Goal: Check status

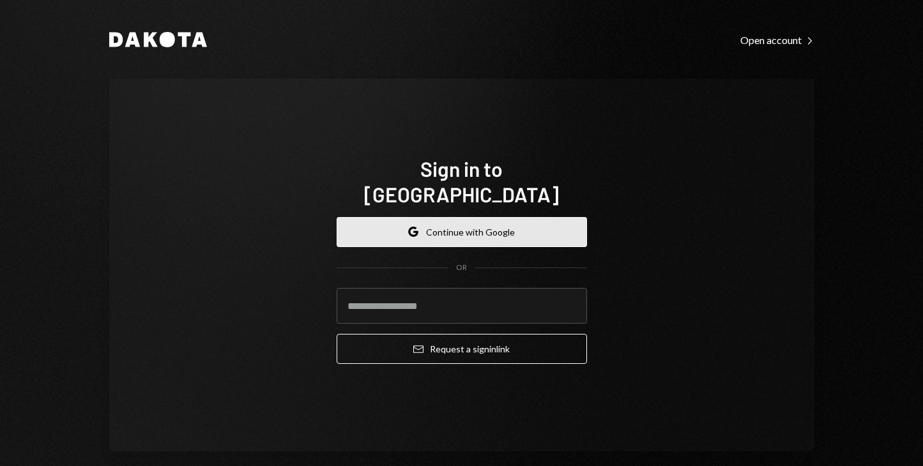
click at [443, 225] on button "Google Continue with Google" at bounding box center [462, 232] width 250 height 30
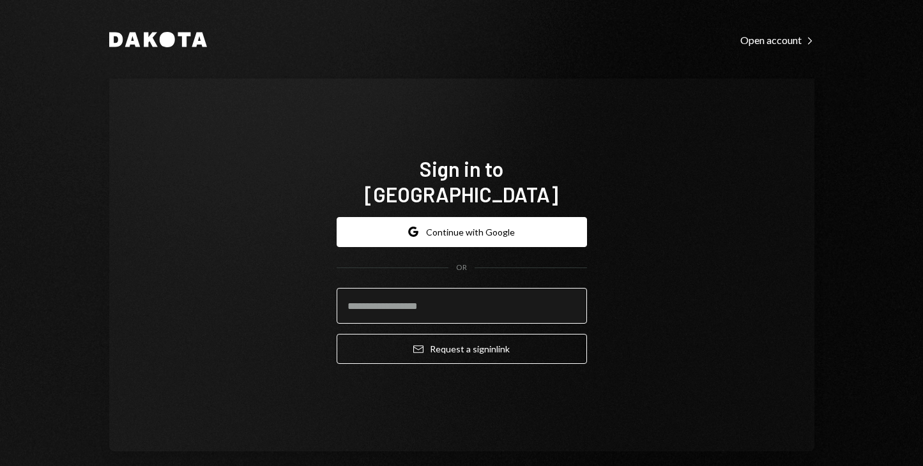
click at [379, 294] on input "email" at bounding box center [462, 306] width 250 height 36
type input "**********"
click at [337, 334] on button "Email Request a sign in link" at bounding box center [462, 349] width 250 height 30
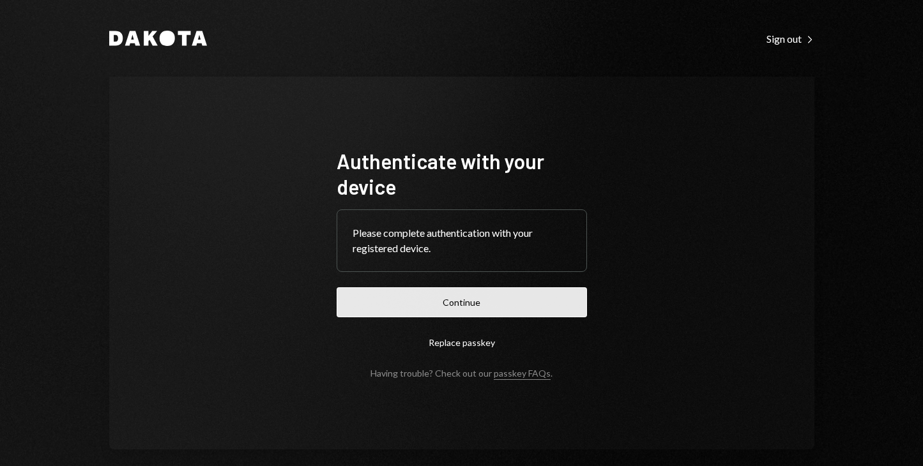
click at [434, 305] on button "Continue" at bounding box center [462, 302] width 250 height 30
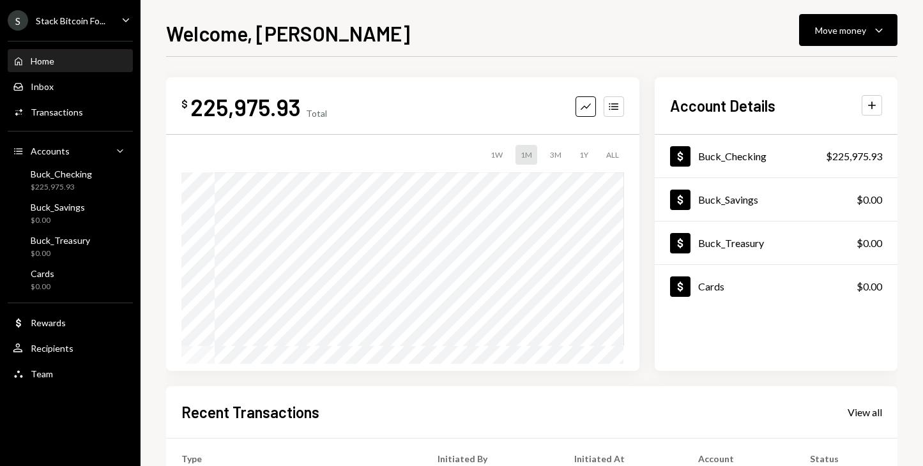
click at [648, 86] on div "$ 225,975.93 Total Graph Accounts 1W 1M 3M 1Y ALL $249,750.00 Sep 05, 2025 Acco…" at bounding box center [531, 224] width 731 height 294
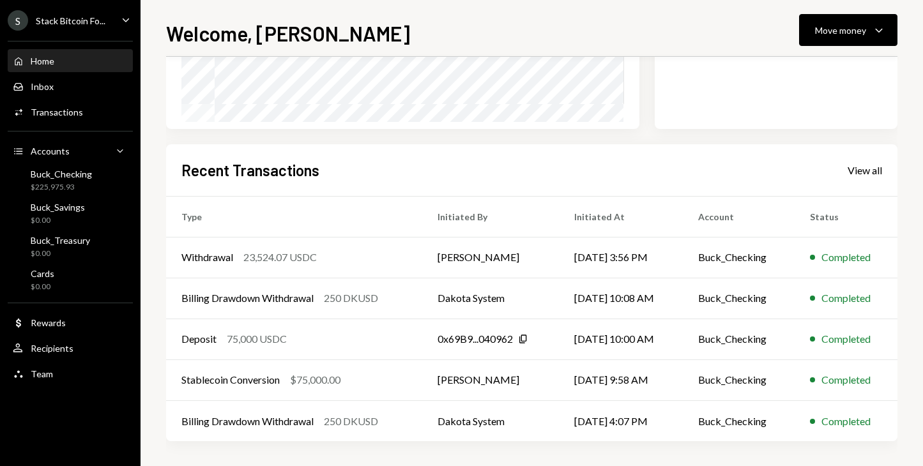
scroll to position [243, 0]
click at [61, 112] on div "Transactions" at bounding box center [57, 112] width 52 height 11
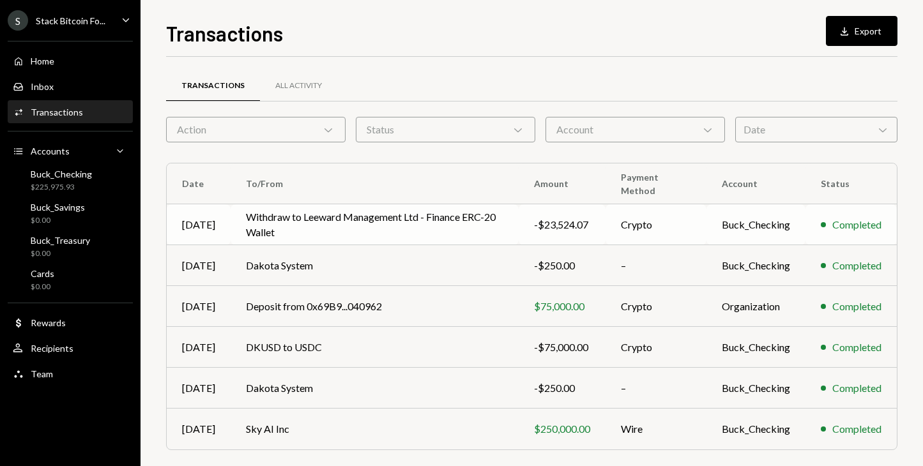
click at [322, 218] on td "Withdraw to Leeward Management Ltd - Finance ERC-20 Wallet" at bounding box center [375, 224] width 288 height 41
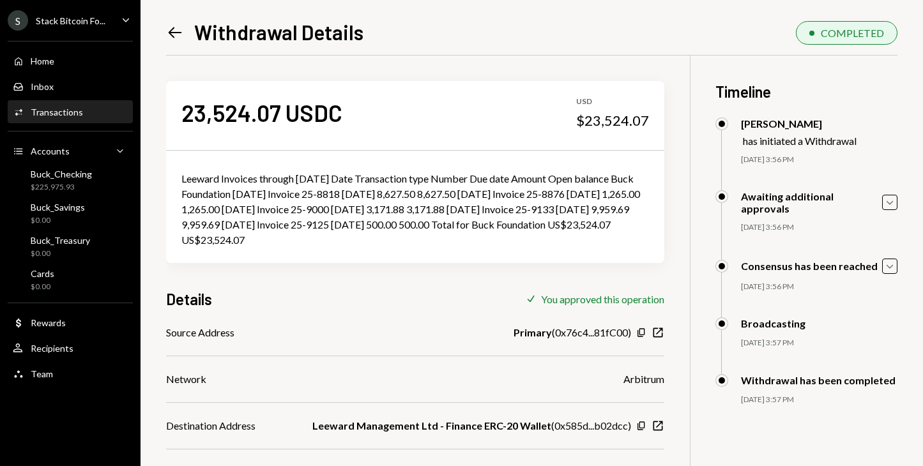
scroll to position [60, 0]
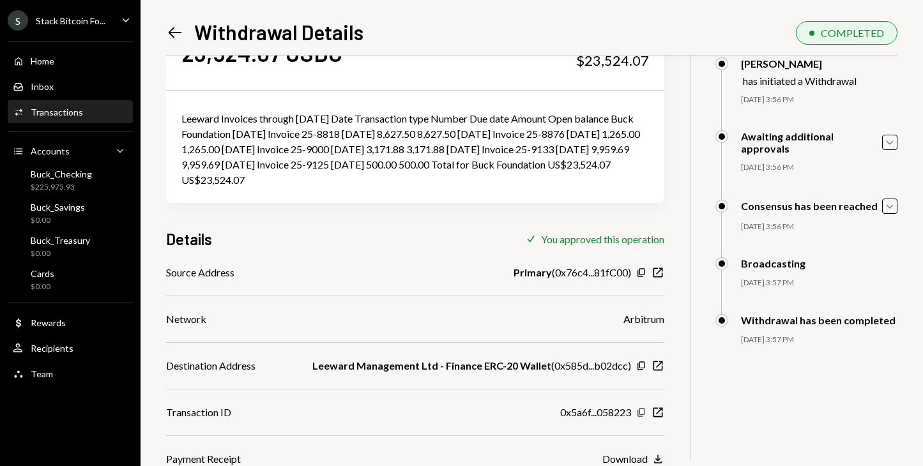
click at [644, 411] on icon "button" at bounding box center [640, 412] width 7 height 8
